Goal: Information Seeking & Learning: Check status

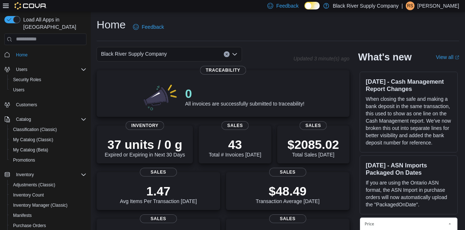
click at [311, 143] on p "$2085.02" at bounding box center [313, 144] width 52 height 15
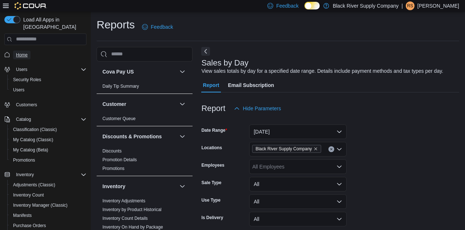
click at [18, 53] on span "Home" at bounding box center [22, 54] width 12 height 9
